Goal: Find specific fact: Find specific fact

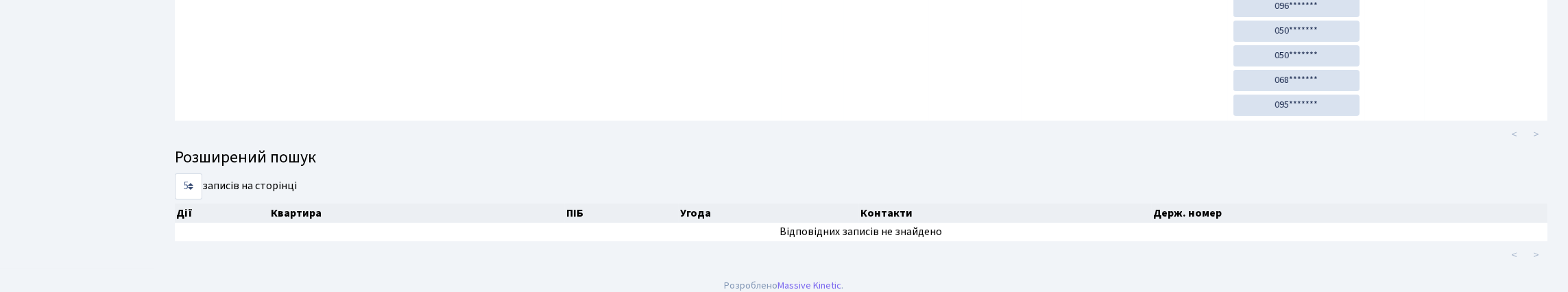
scroll to position [82, 0]
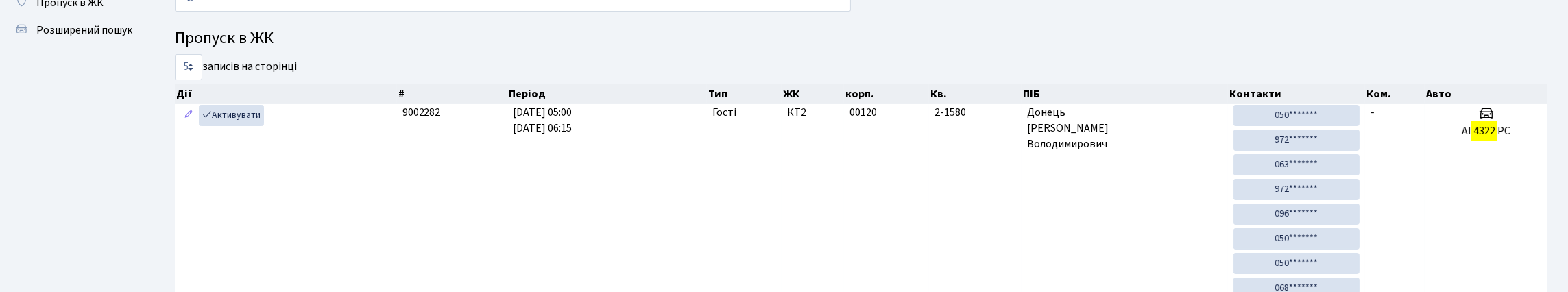
type input "4"
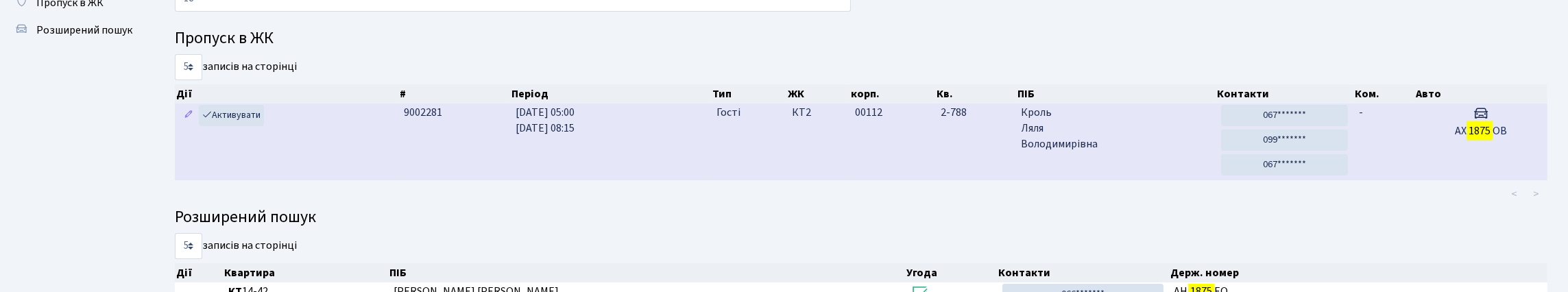
type input "1"
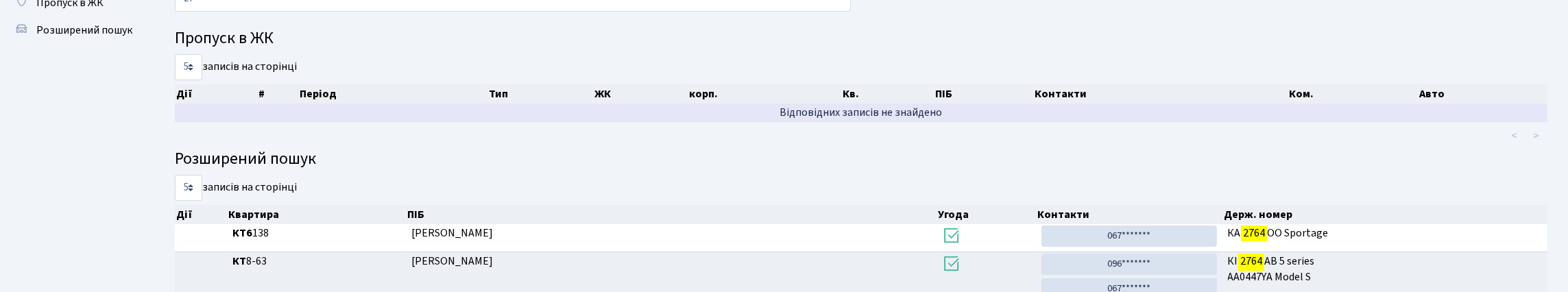
type input "2"
